Goal: Find specific page/section: Find specific page/section

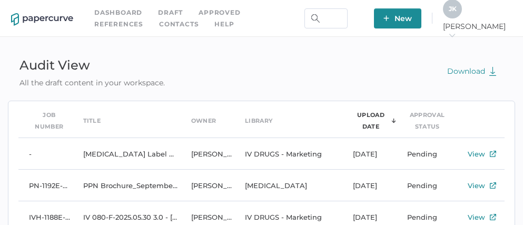
click at [159, 25] on link "Contacts" at bounding box center [178, 24] width 39 height 12
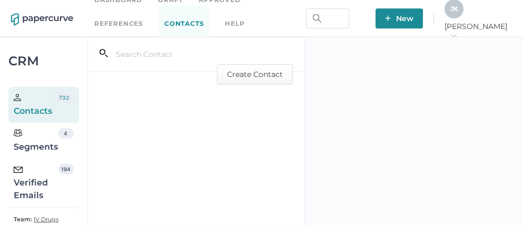
scroll to position [25, 0]
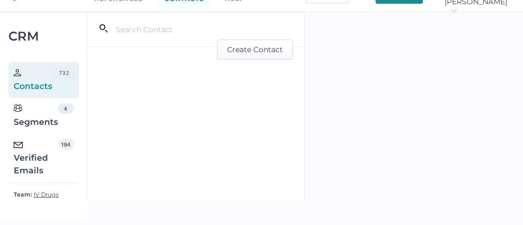
click at [42, 163] on div "Verified Emails" at bounding box center [36, 158] width 45 height 38
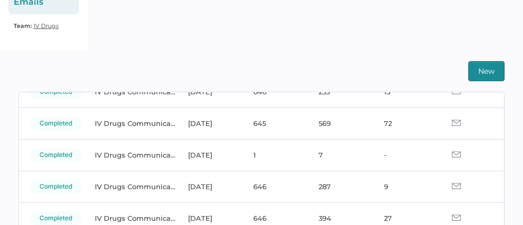
scroll to position [126, 0]
